Goal: Transaction & Acquisition: Purchase product/service

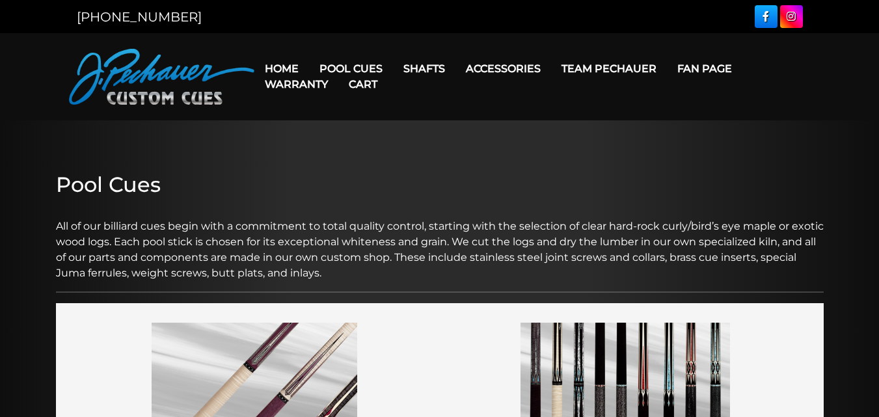
click at [589, 68] on link "Team Pechauer" at bounding box center [609, 68] width 116 height 33
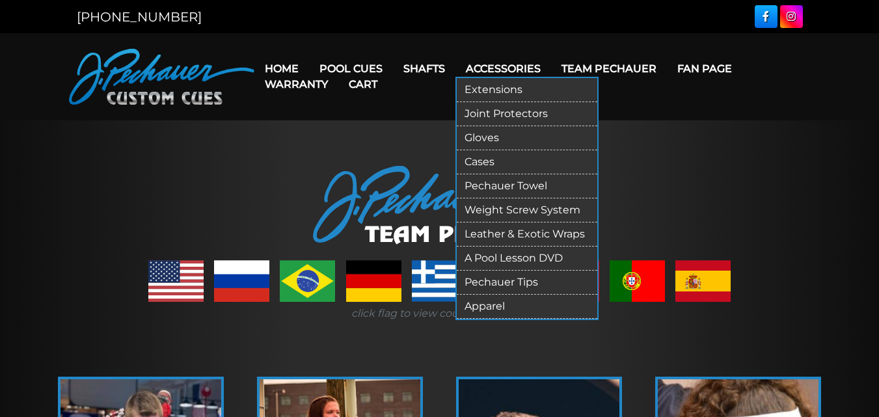
click at [499, 302] on link "Apparel" at bounding box center [527, 307] width 141 height 24
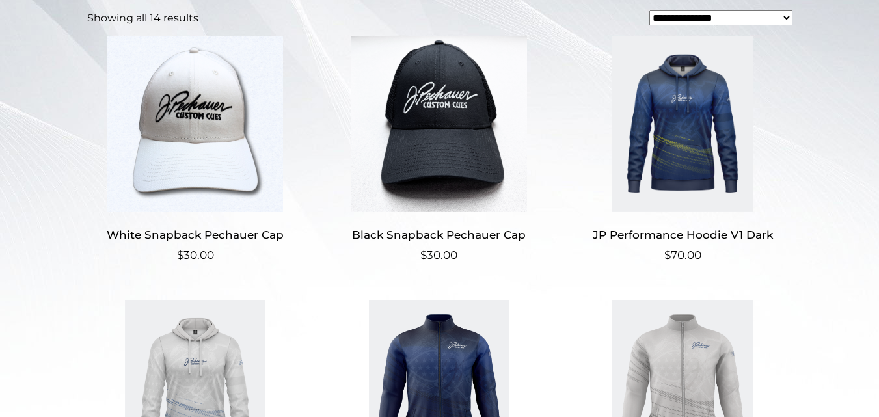
scroll to position [322, 0]
